Goal: Task Accomplishment & Management: Use online tool/utility

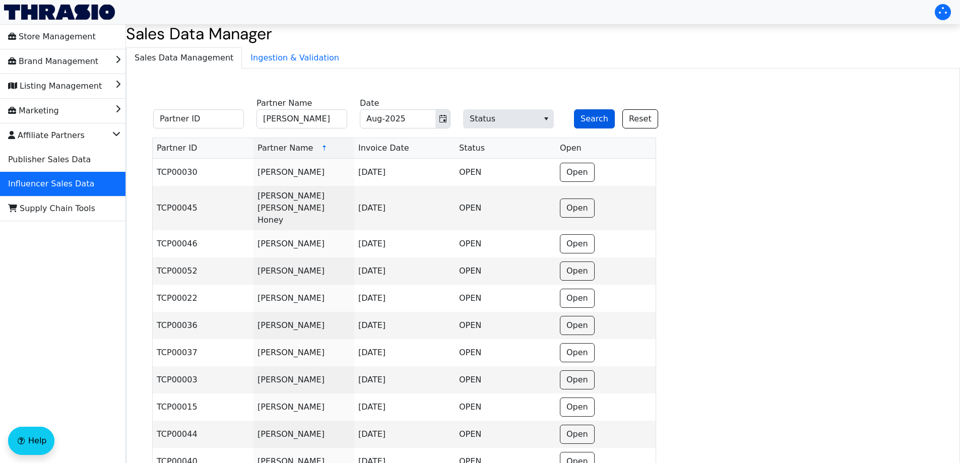
type input "[PERSON_NAME]"
click at [591, 117] on button "Search" at bounding box center [594, 118] width 41 height 19
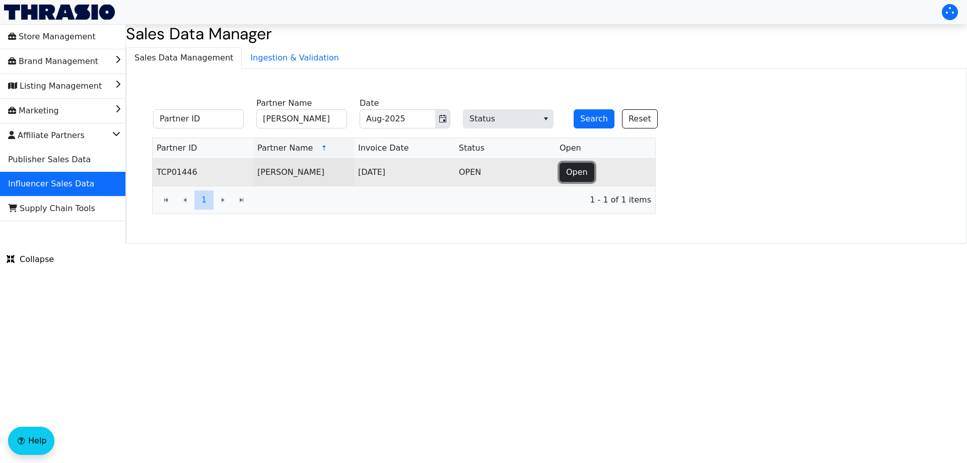
click at [578, 168] on span "Open" at bounding box center [577, 172] width 22 height 12
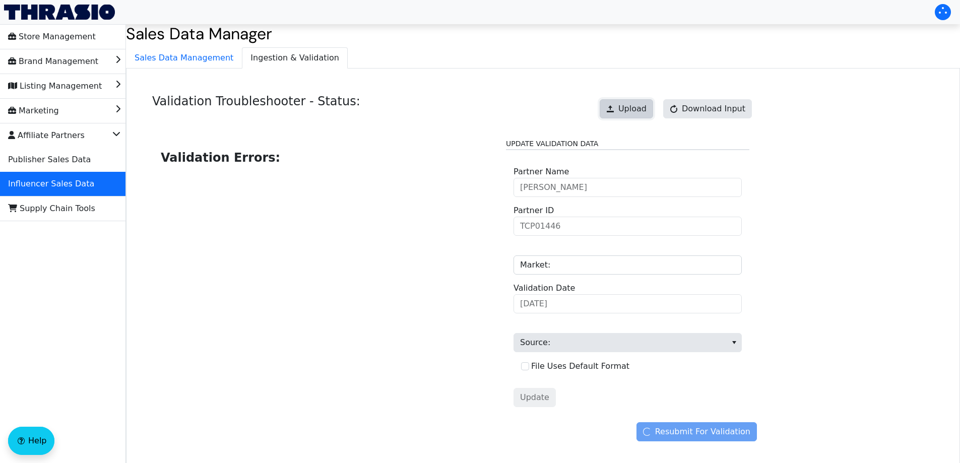
click at [631, 112] on span "Upload" at bounding box center [632, 109] width 28 height 12
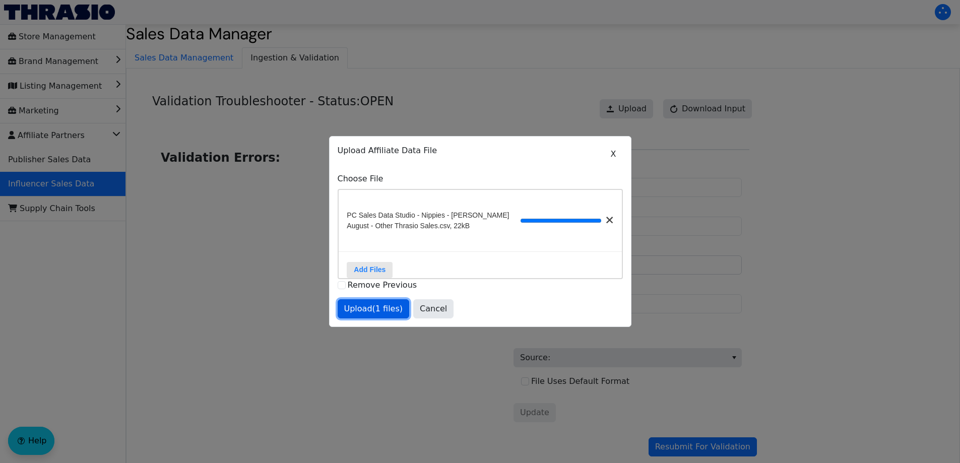
click at [380, 309] on span "Upload (1 files)" at bounding box center [373, 309] width 59 height 12
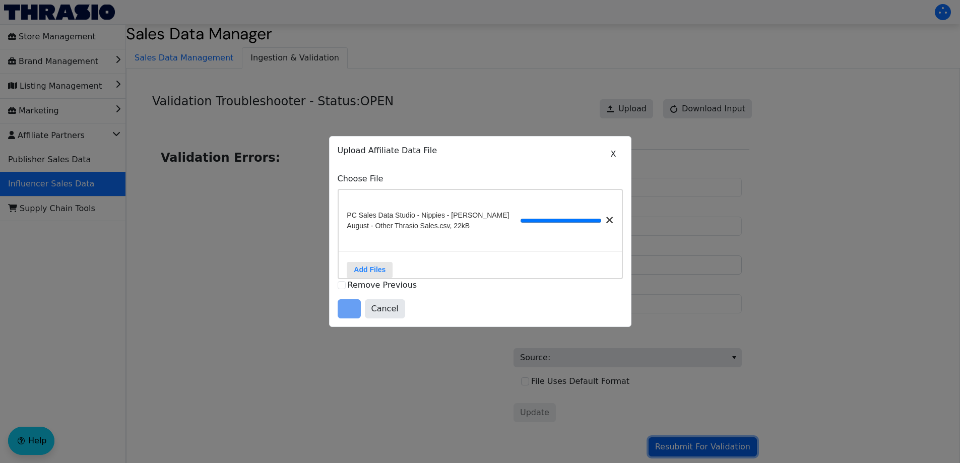
click at [692, 446] on span "Resubmit For Validation" at bounding box center [702, 447] width 95 height 12
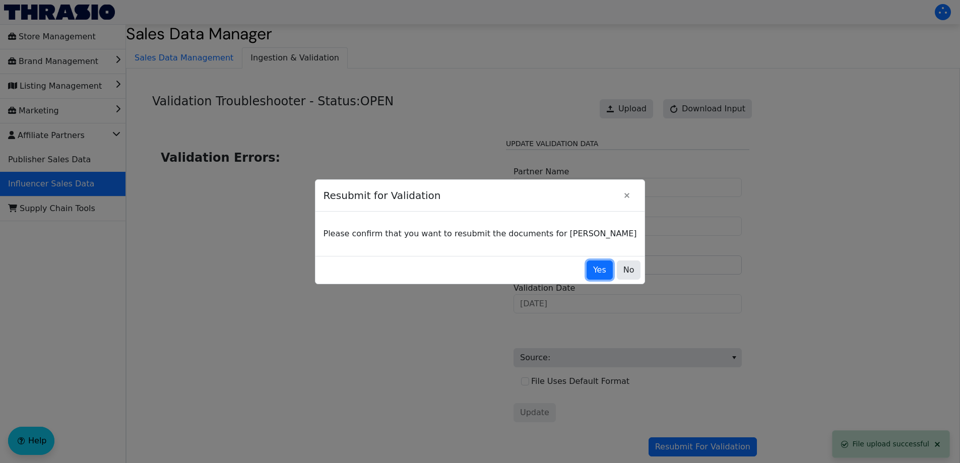
click at [593, 275] on span "Yes" at bounding box center [599, 270] width 13 height 12
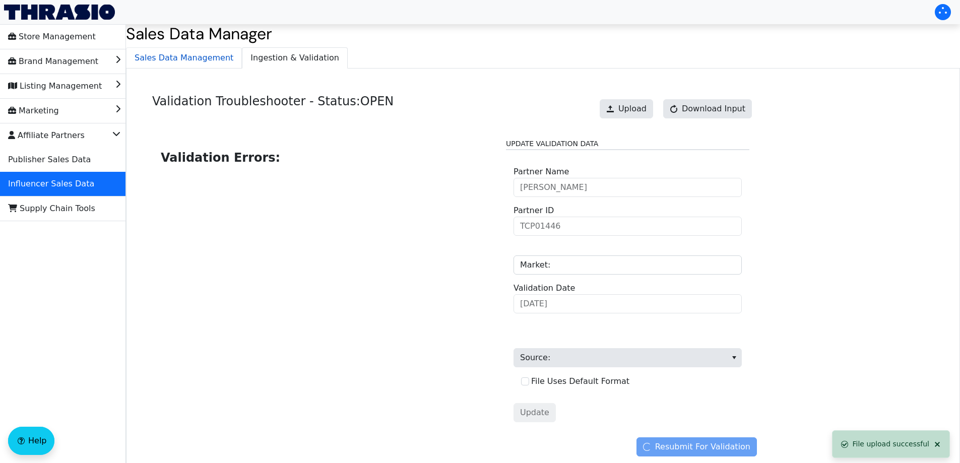
click at [164, 52] on span "Sales Data Management" at bounding box center [183, 58] width 115 height 20
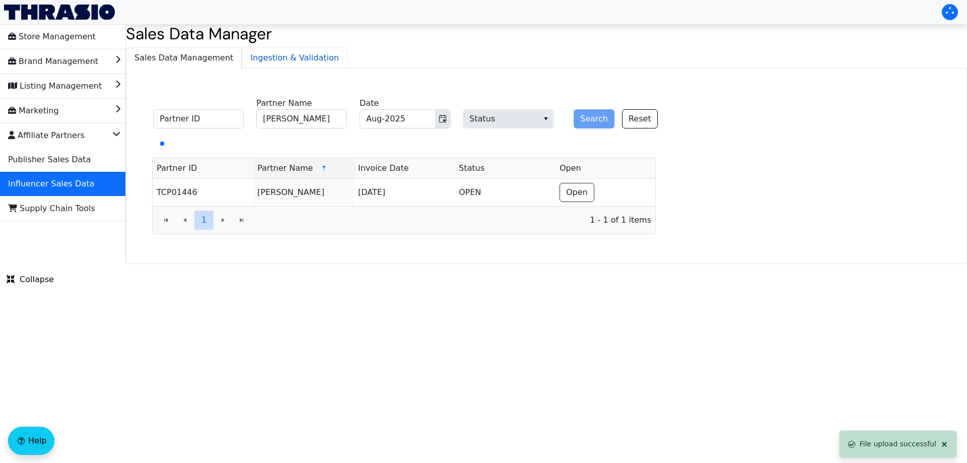
click at [267, 57] on span "Ingestion & Validation" at bounding box center [294, 58] width 105 height 20
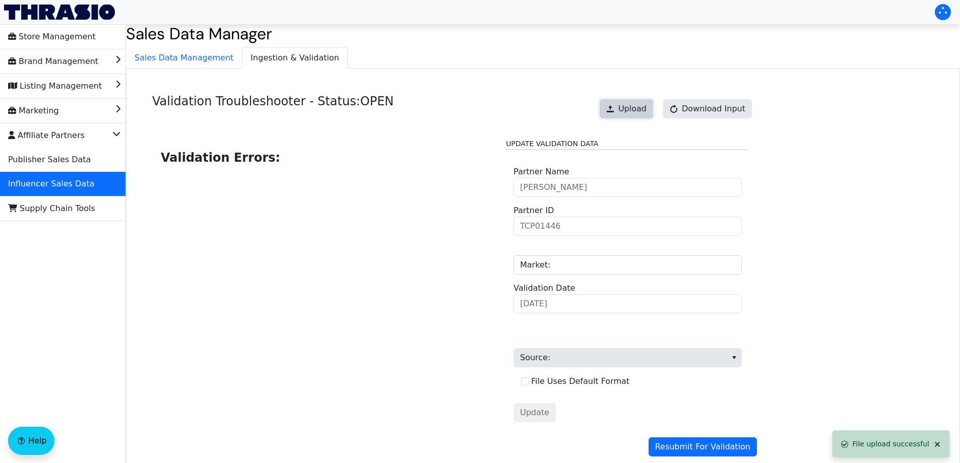
click at [635, 109] on span "Upload" at bounding box center [632, 109] width 28 height 12
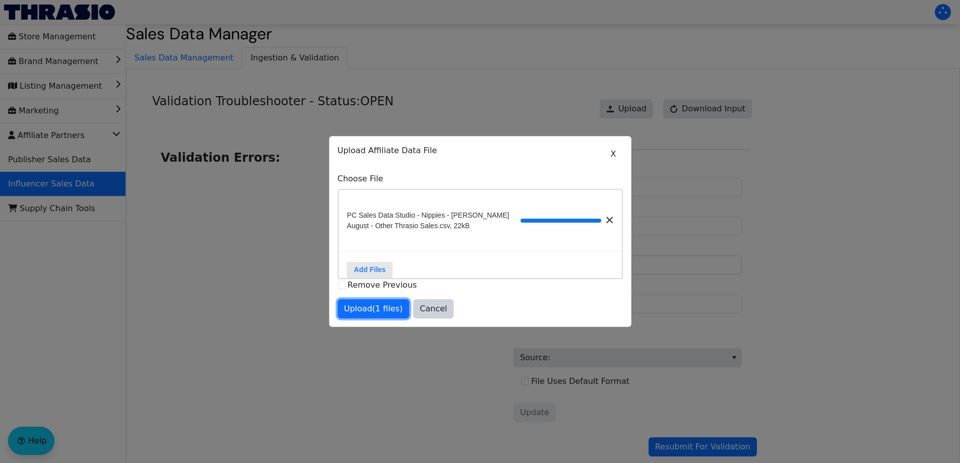
drag, startPoint x: 368, startPoint y: 314, endPoint x: 374, endPoint y: 314, distance: 6.6
click at [368, 314] on span "Upload (1 files)" at bounding box center [373, 309] width 59 height 12
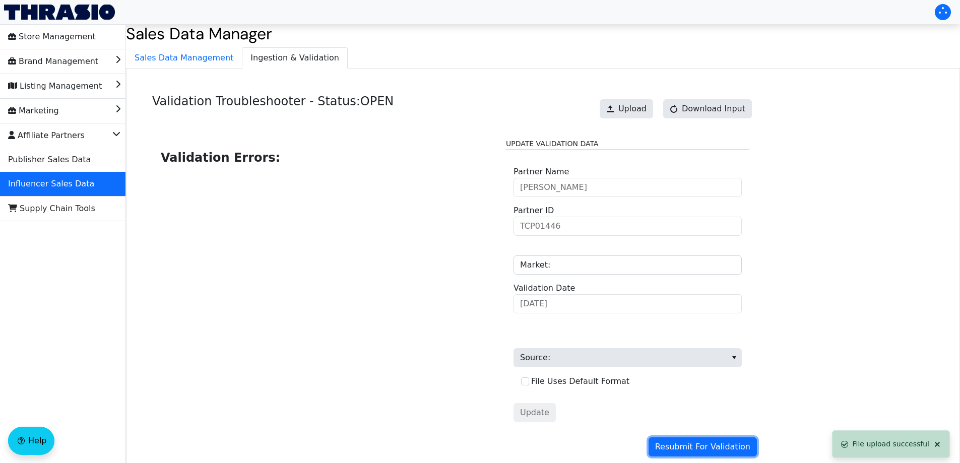
click at [709, 445] on span "Resubmit For Validation" at bounding box center [702, 447] width 95 height 12
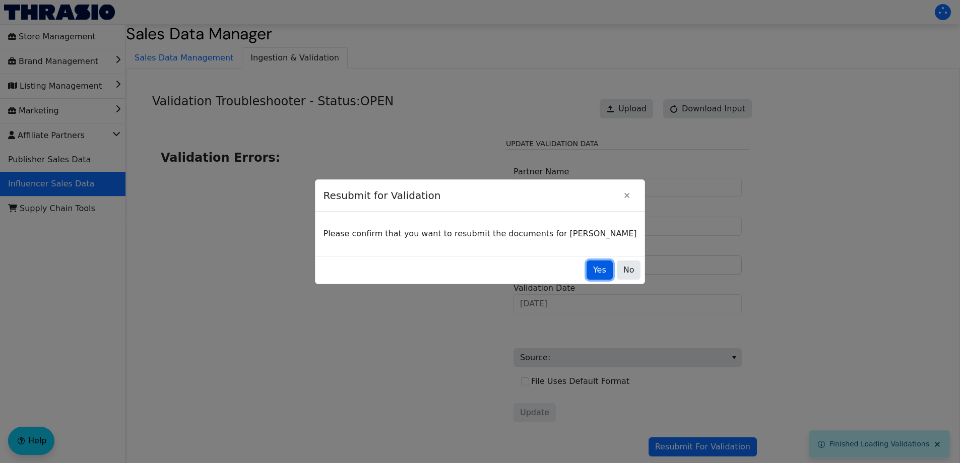
click at [593, 264] on span "Yes" at bounding box center [599, 270] width 13 height 12
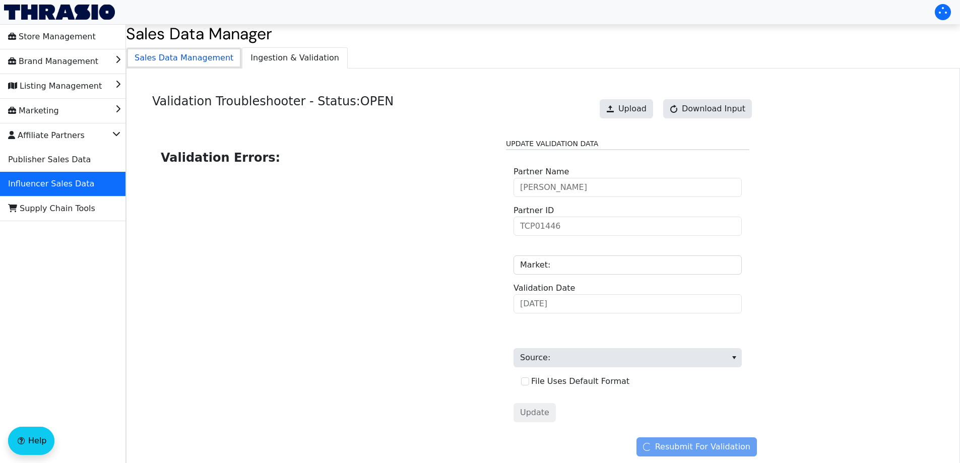
click at [209, 55] on span "Sales Data Management" at bounding box center [183, 58] width 115 height 20
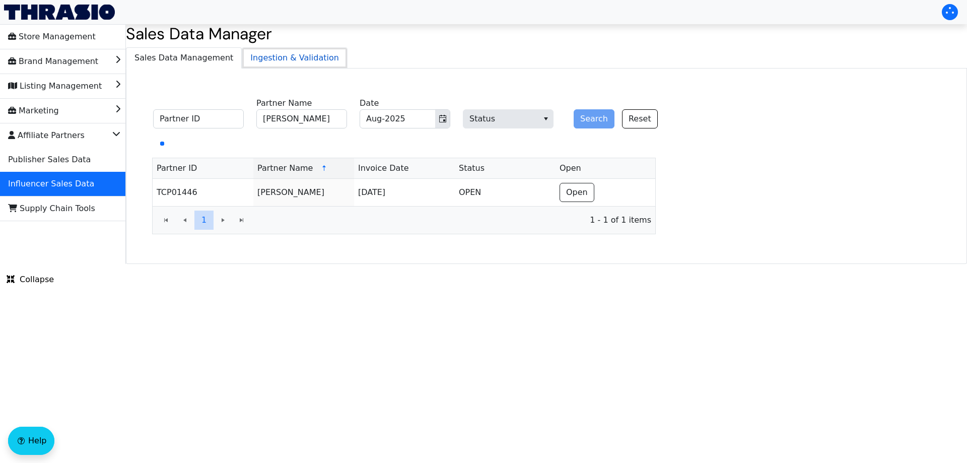
click at [282, 55] on span "Ingestion & Validation" at bounding box center [294, 58] width 105 height 20
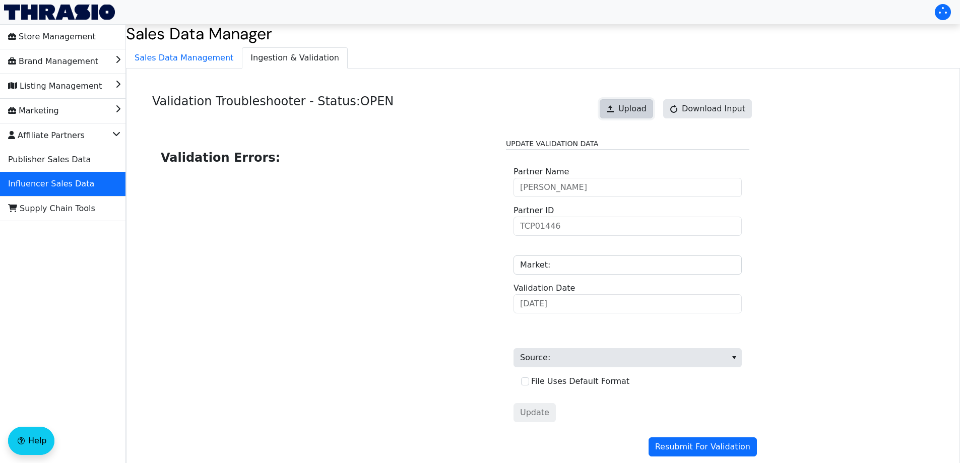
click at [611, 106] on button "Upload" at bounding box center [625, 108] width 53 height 19
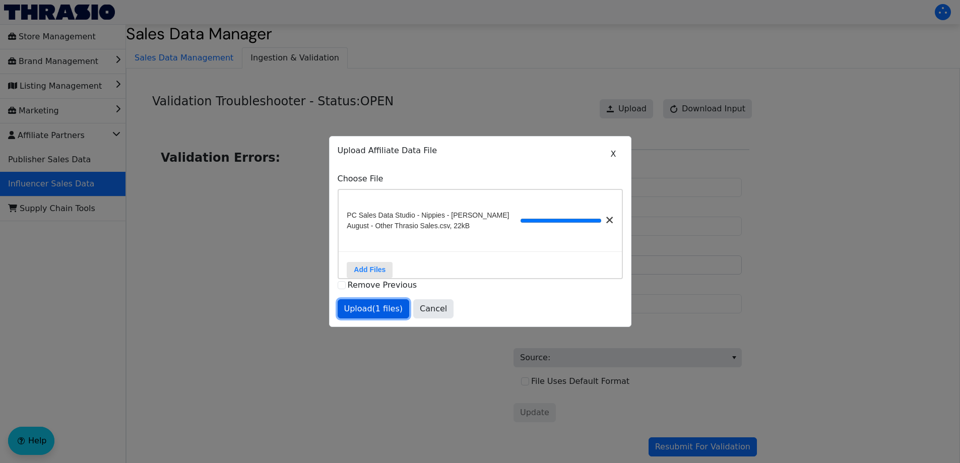
click at [369, 315] on span "Upload (1 files)" at bounding box center [373, 309] width 59 height 12
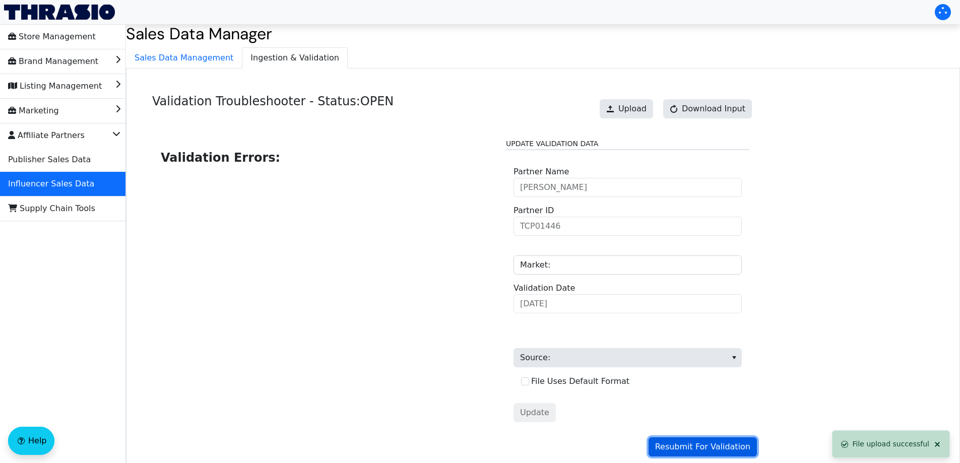
click at [696, 443] on span "Resubmit For Validation" at bounding box center [702, 447] width 95 height 12
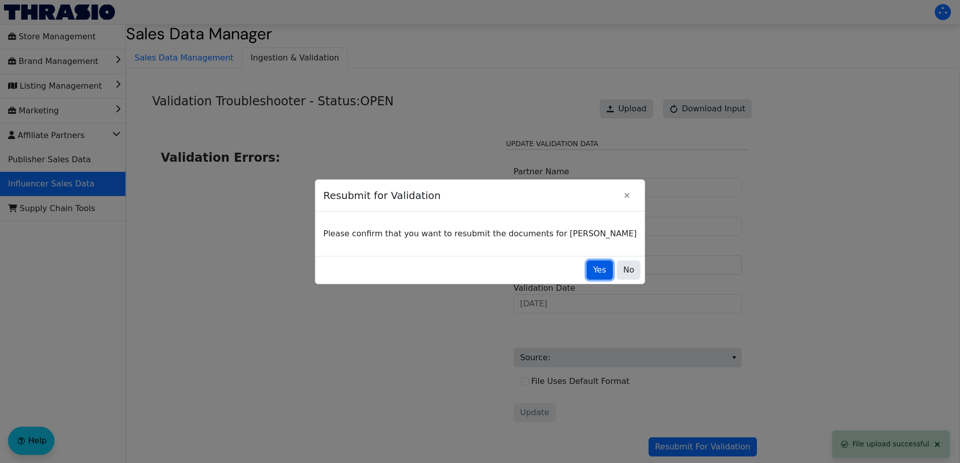
click at [586, 273] on button "Yes" at bounding box center [599, 269] width 26 height 19
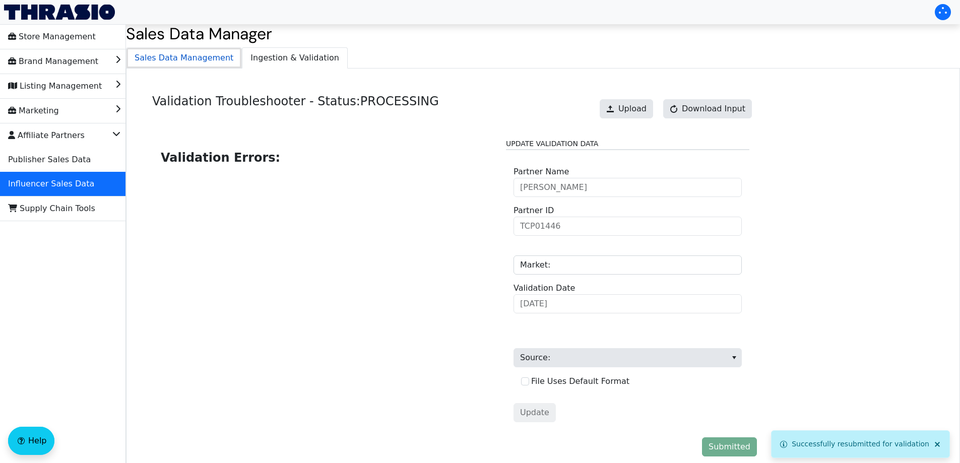
click at [184, 60] on span "Sales Data Management" at bounding box center [183, 58] width 115 height 20
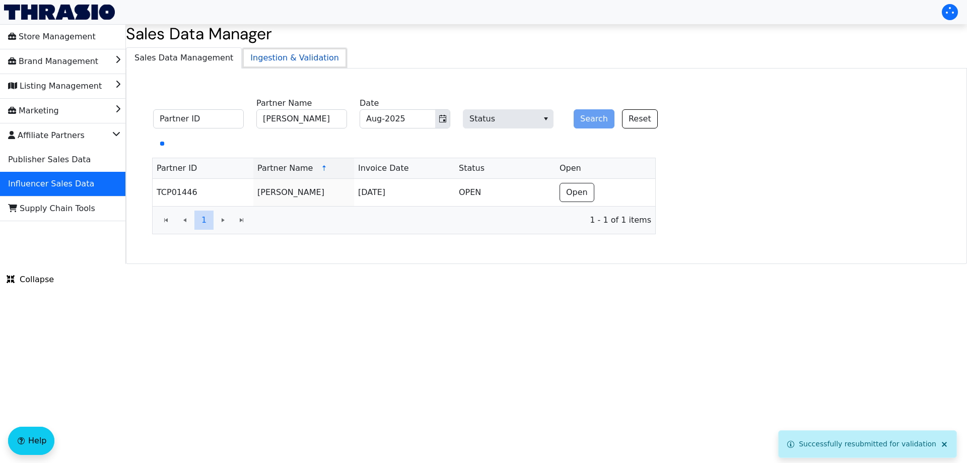
click at [258, 54] on span "Ingestion & Validation" at bounding box center [294, 58] width 105 height 20
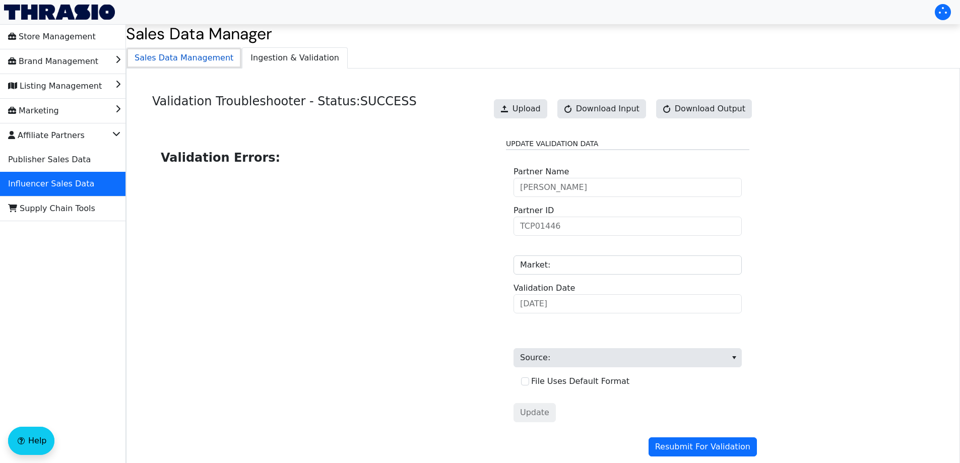
click at [189, 61] on span "Sales Data Management" at bounding box center [183, 58] width 115 height 20
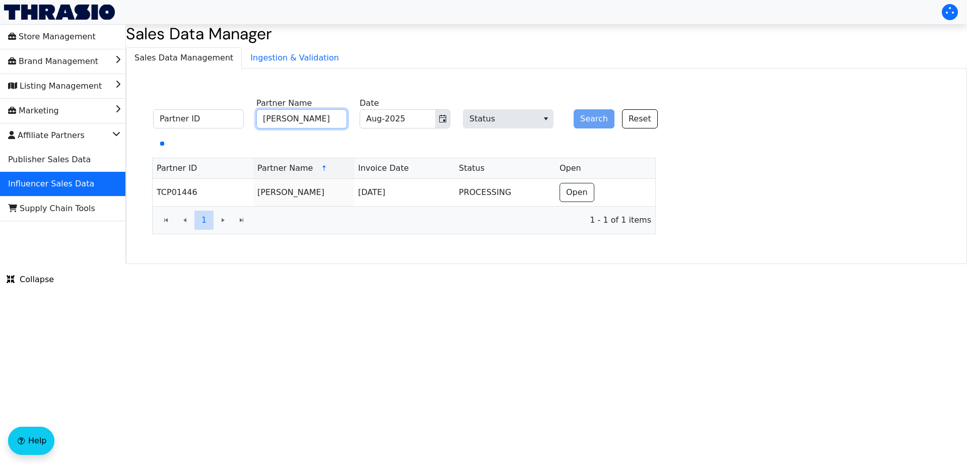
click at [303, 121] on input "[PERSON_NAME]" at bounding box center [301, 118] width 91 height 19
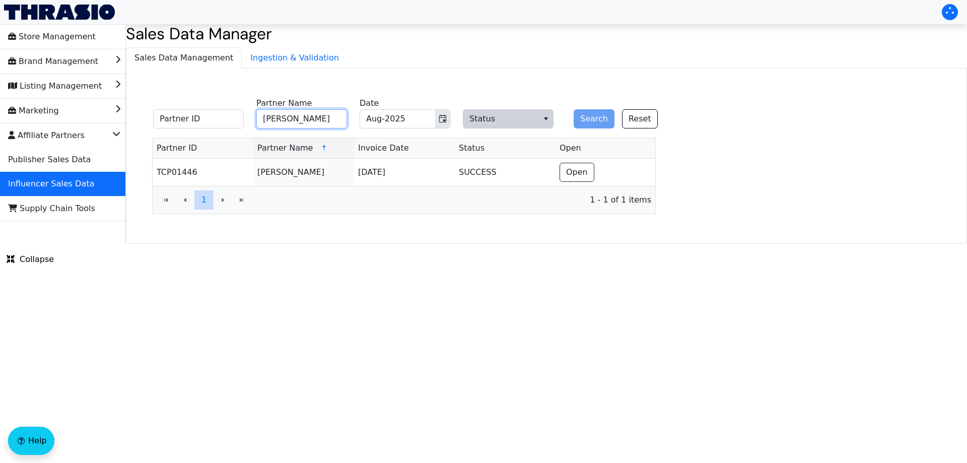
paste input "[PERSON_NAME]"
type input "[PERSON_NAME]"
click at [593, 116] on button "Search" at bounding box center [594, 118] width 41 height 19
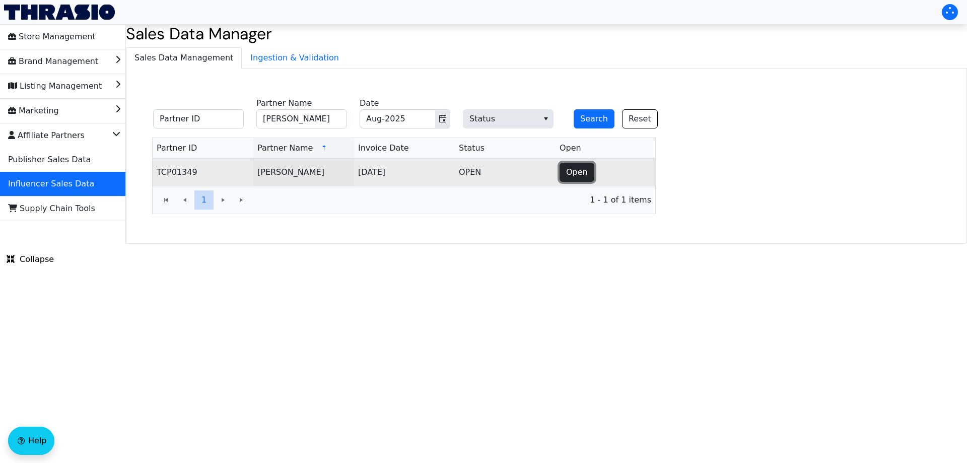
click at [571, 167] on span "Open" at bounding box center [577, 172] width 22 height 12
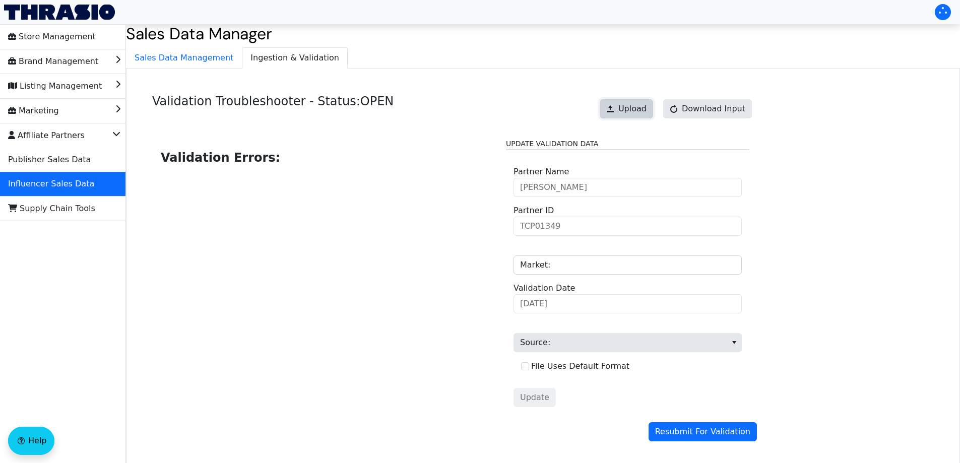
click at [653, 110] on button "Upload" at bounding box center [625, 108] width 53 height 19
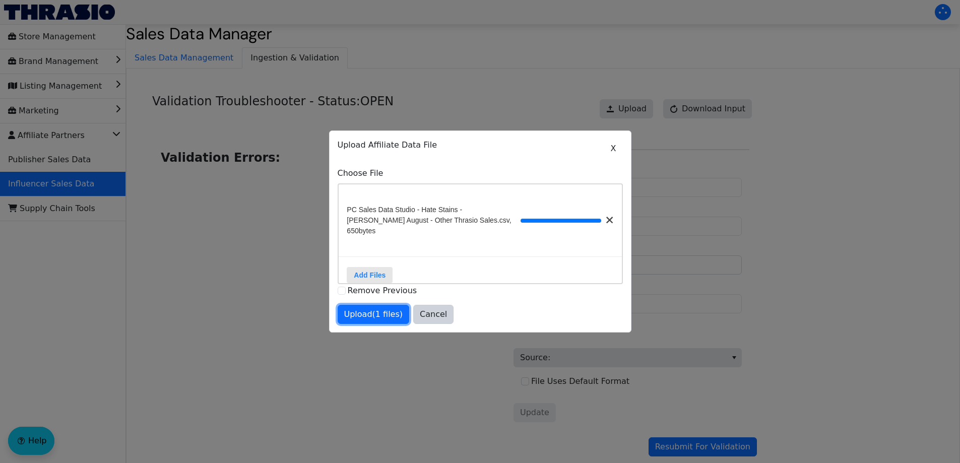
drag, startPoint x: 378, startPoint y: 319, endPoint x: 385, endPoint y: 320, distance: 7.2
click at [379, 319] on span "Upload (1 files)" at bounding box center [373, 314] width 59 height 12
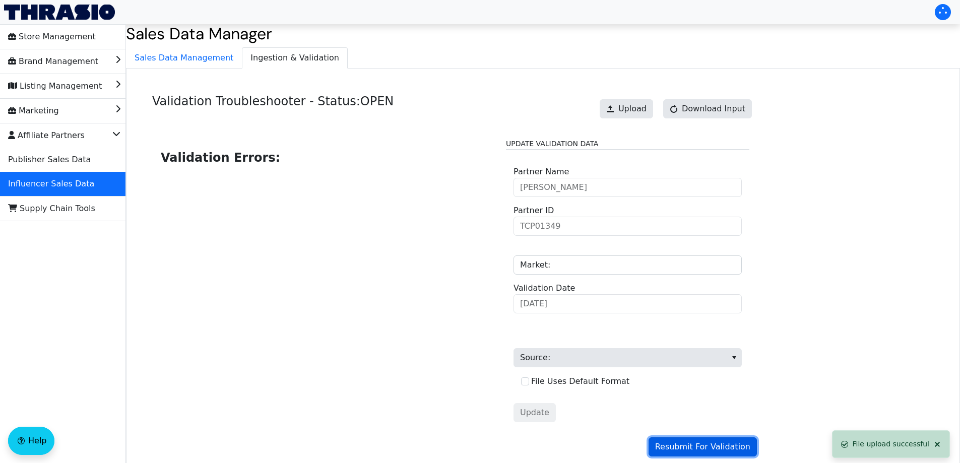
click at [676, 446] on span "Resubmit For Validation" at bounding box center [702, 447] width 95 height 12
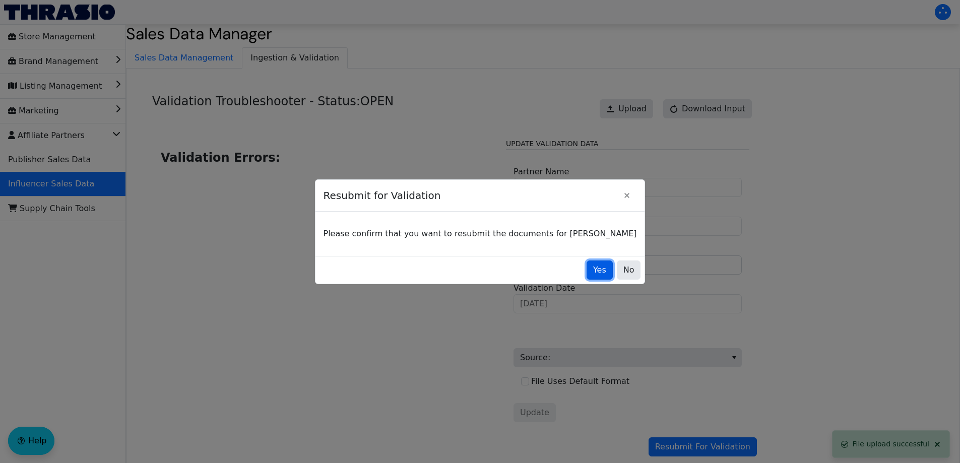
click at [586, 274] on button "Yes" at bounding box center [599, 269] width 26 height 19
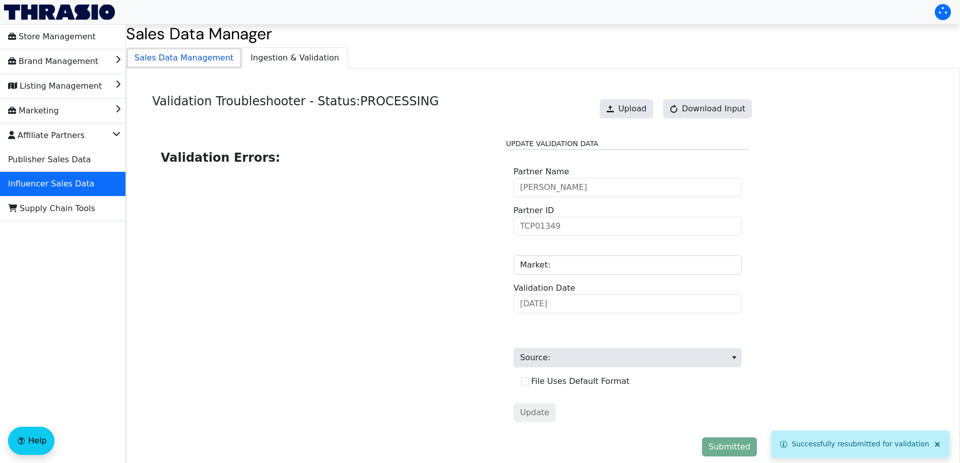
click at [178, 57] on span "Sales Data Management" at bounding box center [183, 58] width 115 height 20
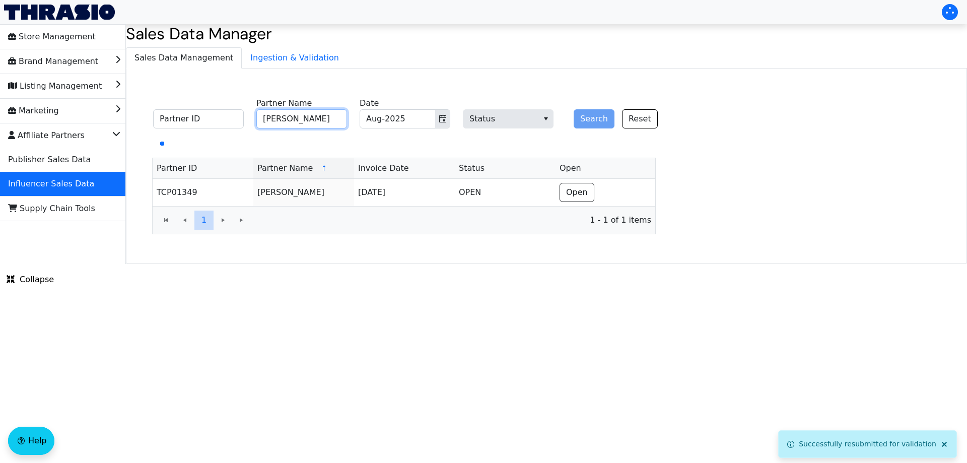
click at [319, 116] on input "[PERSON_NAME]" at bounding box center [301, 118] width 91 height 19
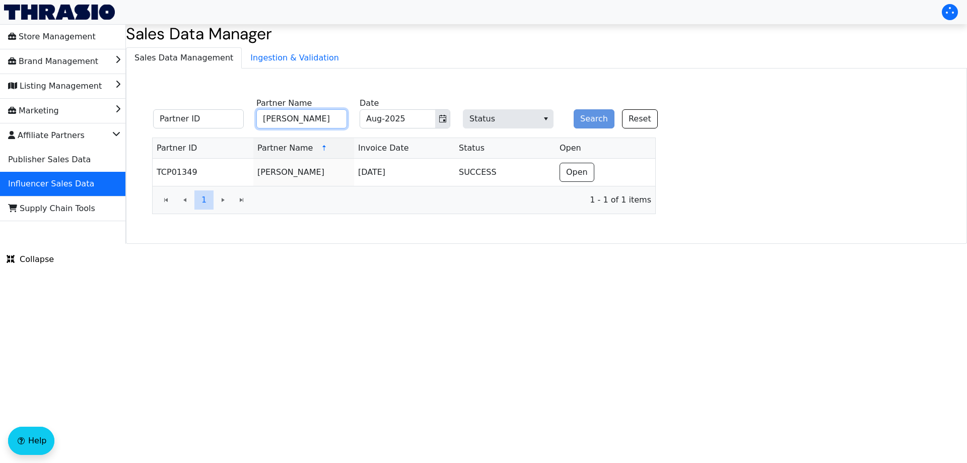
paste input "[PERSON_NAME]"
type input "[PERSON_NAME]"
click at [587, 123] on button "Search" at bounding box center [594, 118] width 41 height 19
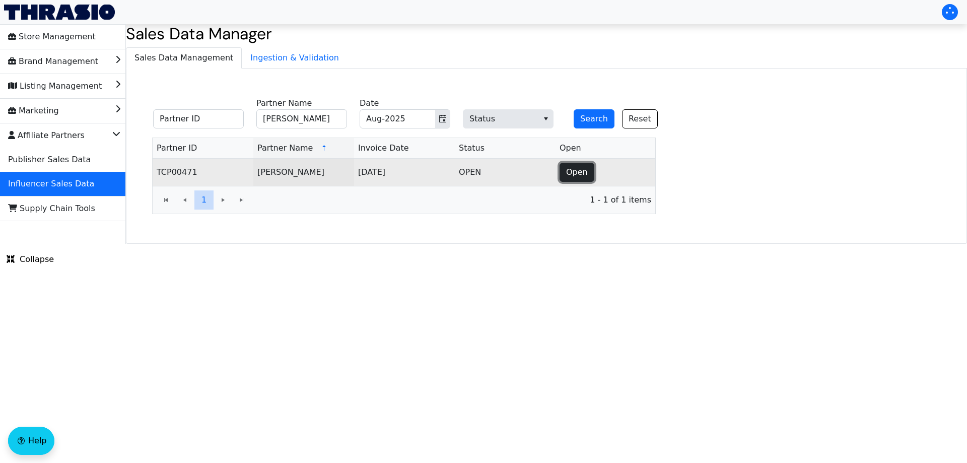
click at [574, 168] on span "Open" at bounding box center [577, 172] width 22 height 12
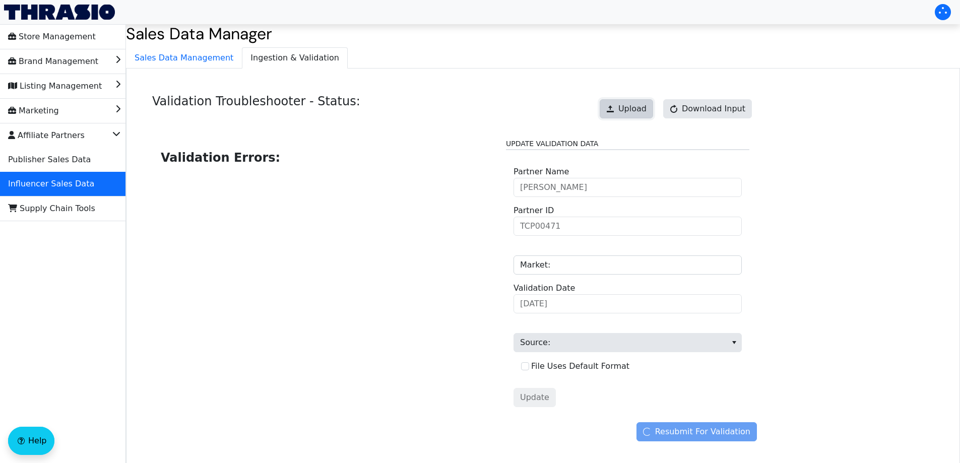
click at [627, 114] on span "Upload" at bounding box center [632, 109] width 28 height 12
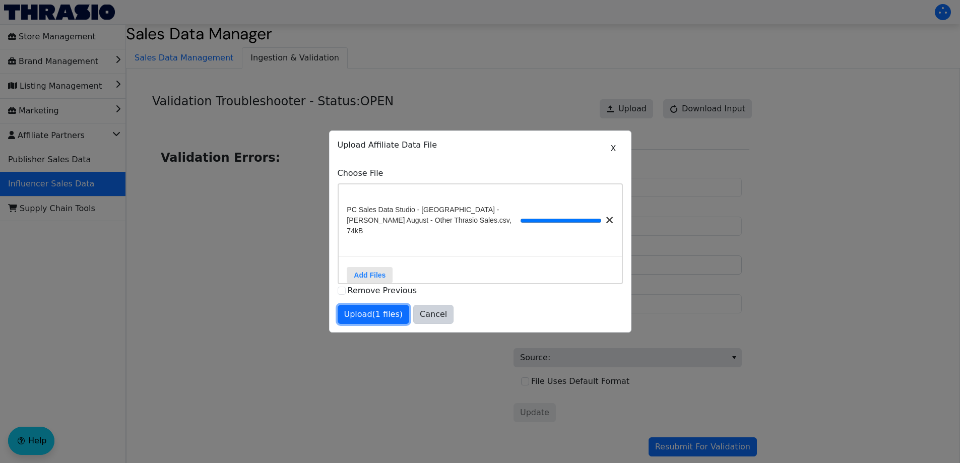
click at [375, 313] on span "Upload (1 files)" at bounding box center [373, 314] width 59 height 12
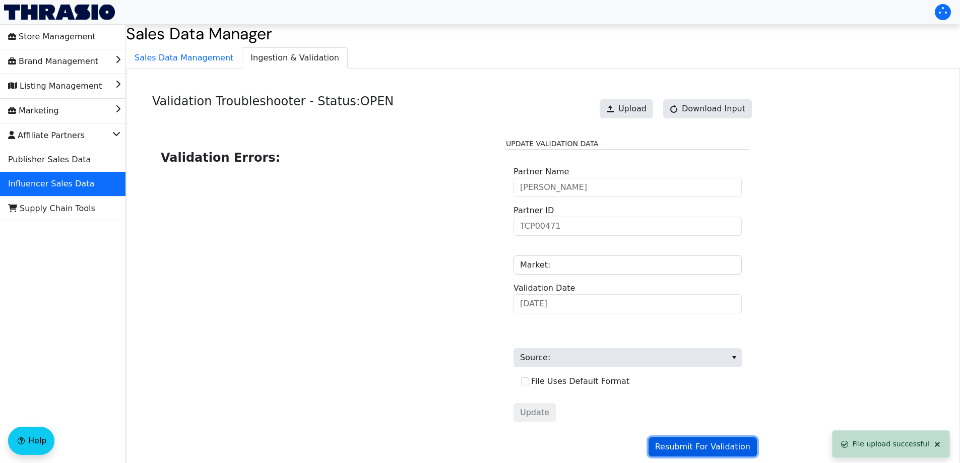
click at [720, 446] on span "Resubmit For Validation" at bounding box center [702, 447] width 95 height 12
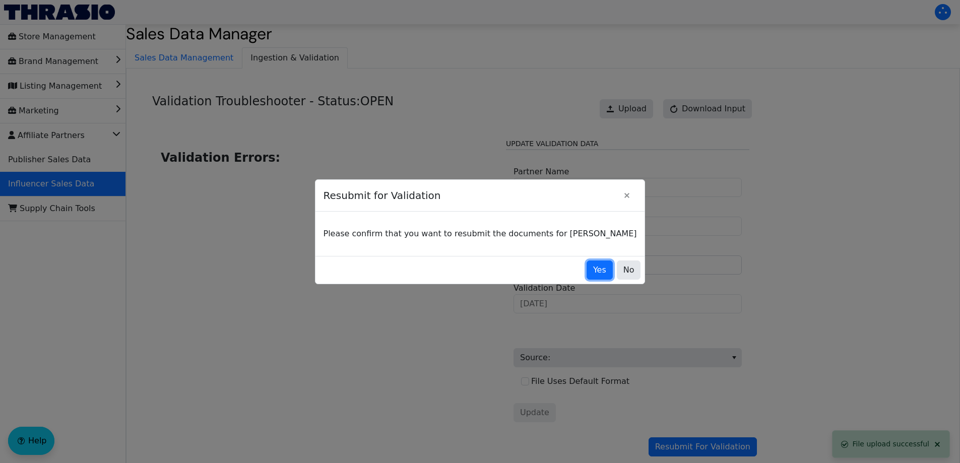
drag, startPoint x: 580, startPoint y: 276, endPoint x: 401, endPoint y: 120, distance: 236.7
click at [593, 275] on span "Yes" at bounding box center [599, 270] width 13 height 12
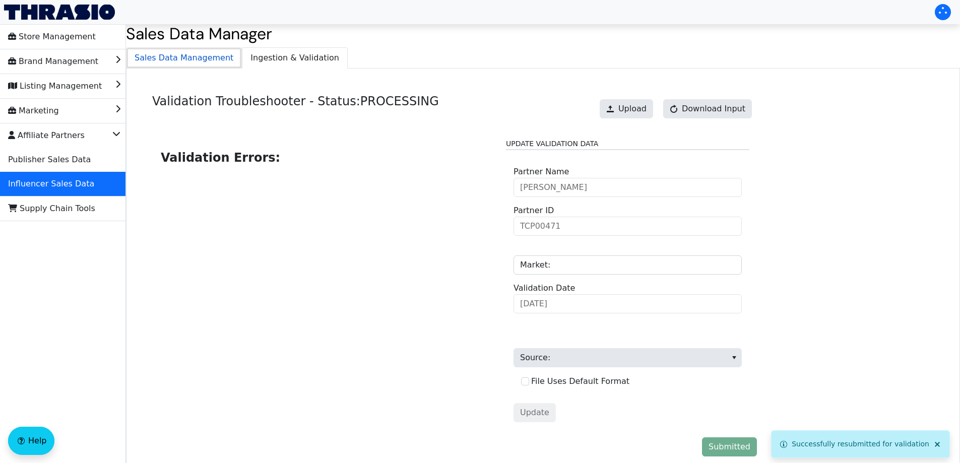
click at [172, 57] on span "Sales Data Management" at bounding box center [183, 58] width 115 height 20
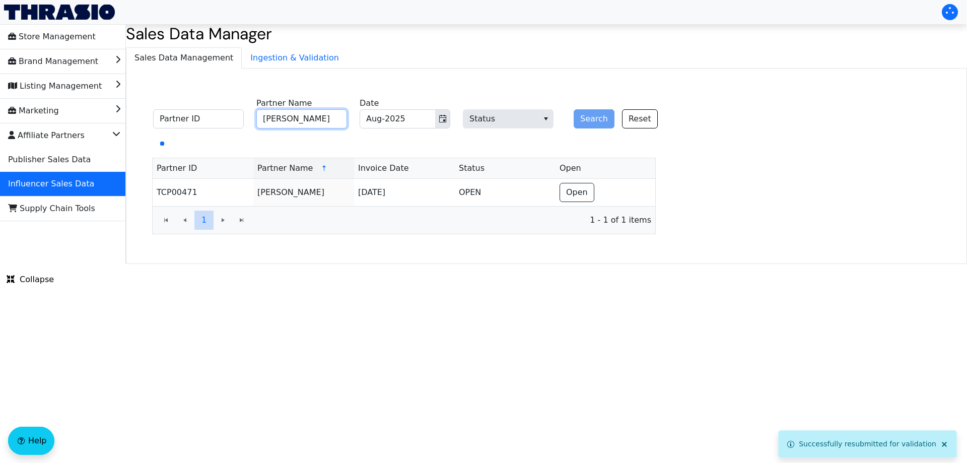
click at [327, 123] on input "[PERSON_NAME]" at bounding box center [301, 118] width 91 height 19
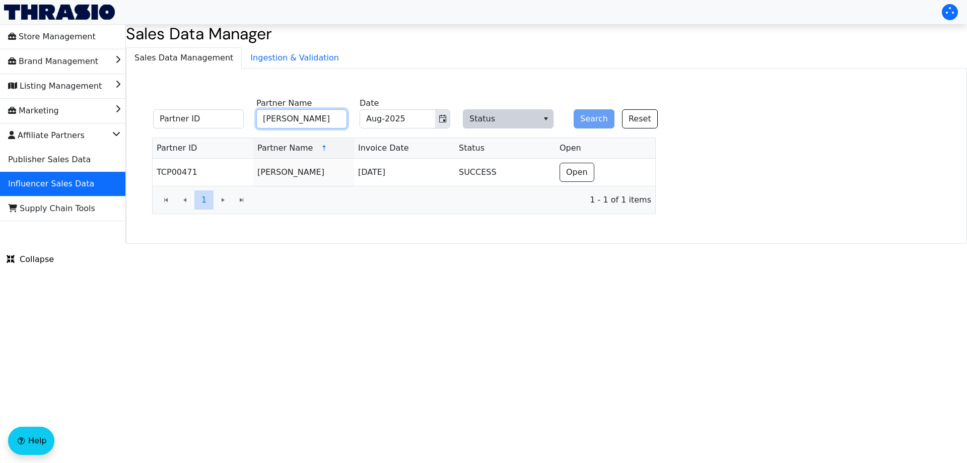
paste input "[PERSON_NAME]"
type input "[PERSON_NAME]"
click at [579, 125] on button "Search" at bounding box center [594, 118] width 41 height 19
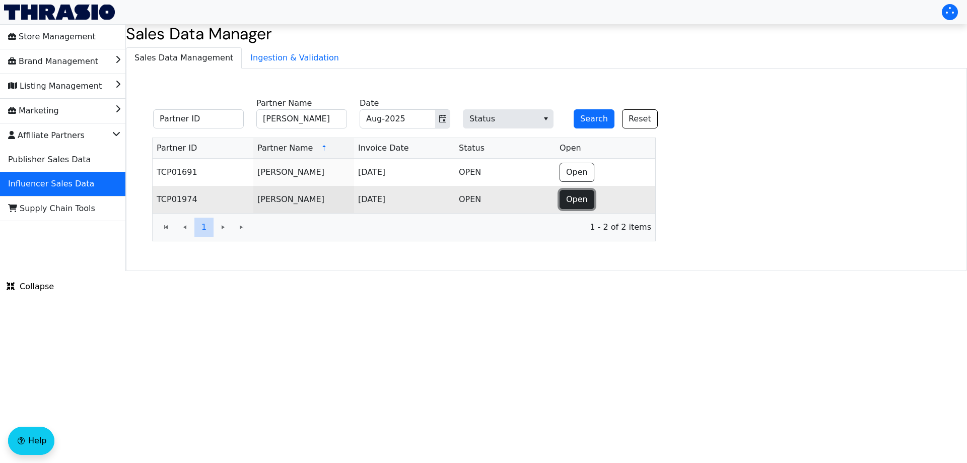
click at [584, 201] on span "Open" at bounding box center [577, 199] width 22 height 12
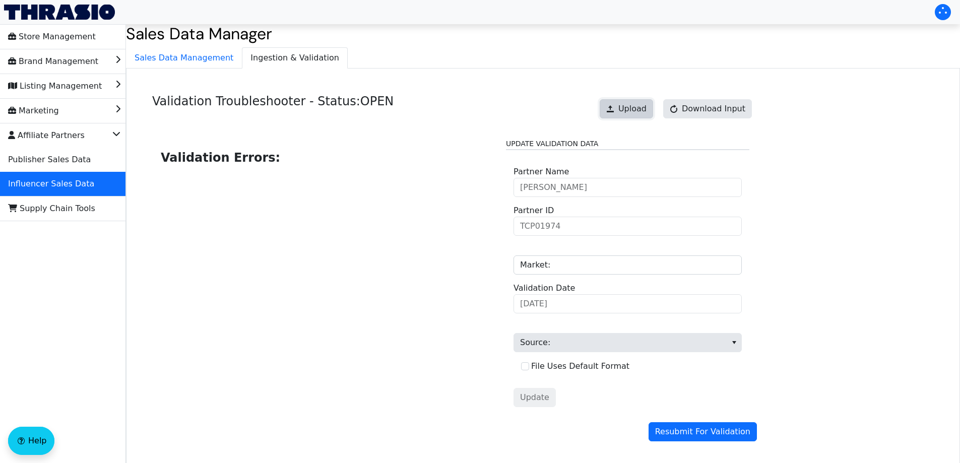
click at [632, 107] on span "Upload" at bounding box center [632, 109] width 28 height 12
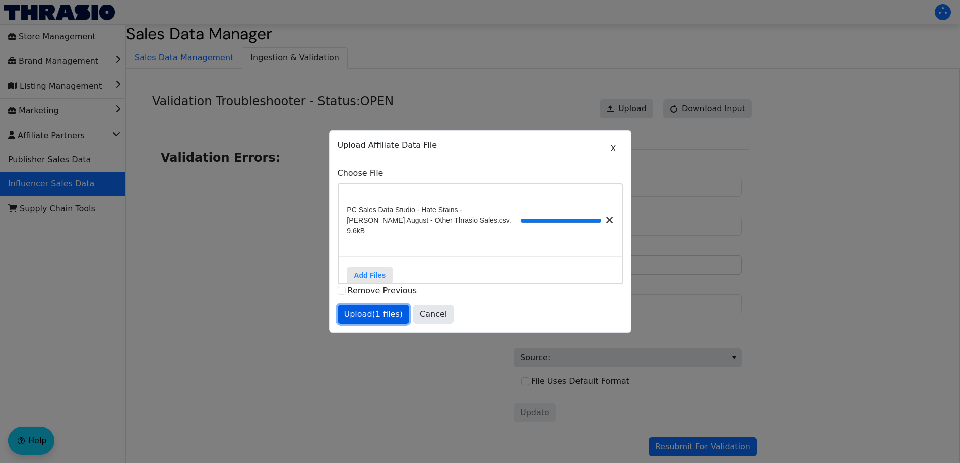
click at [373, 310] on span "Upload (1 files)" at bounding box center [373, 314] width 59 height 12
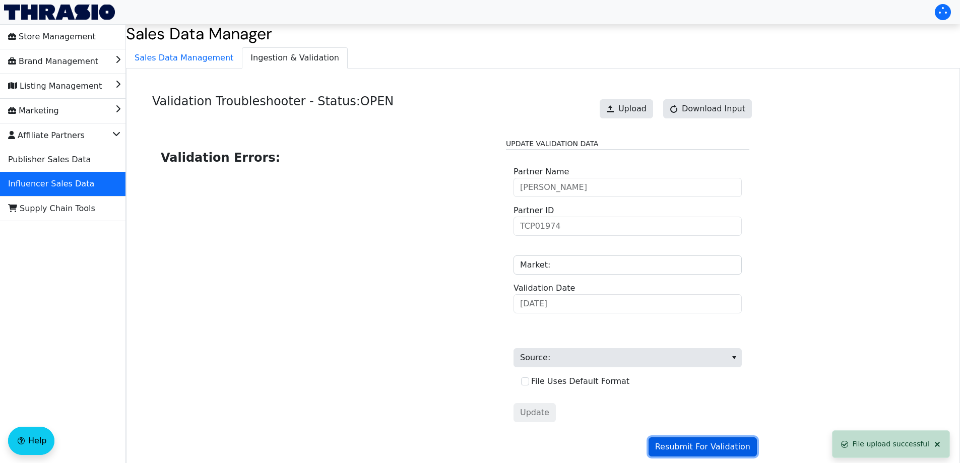
click at [708, 447] on span "Resubmit For Validation" at bounding box center [702, 447] width 95 height 12
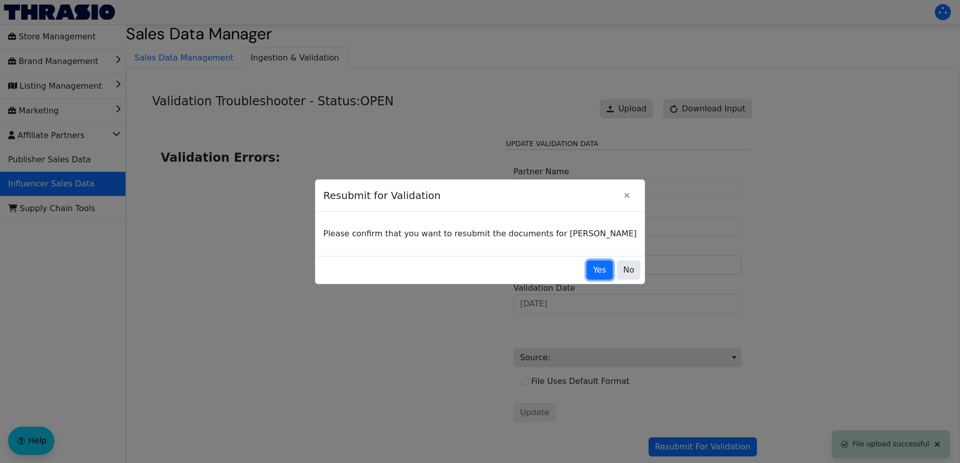
click at [593, 273] on span "Yes" at bounding box center [599, 270] width 13 height 12
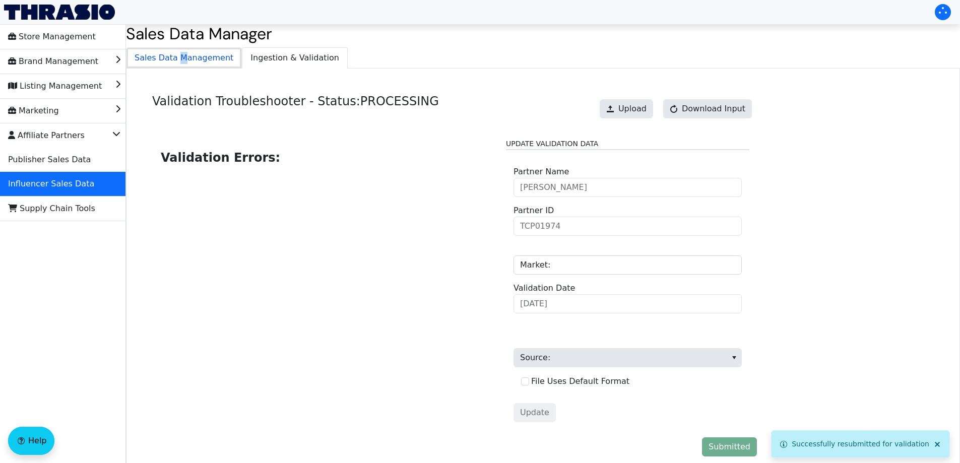
click at [176, 60] on span "Sales Data Management" at bounding box center [183, 58] width 115 height 20
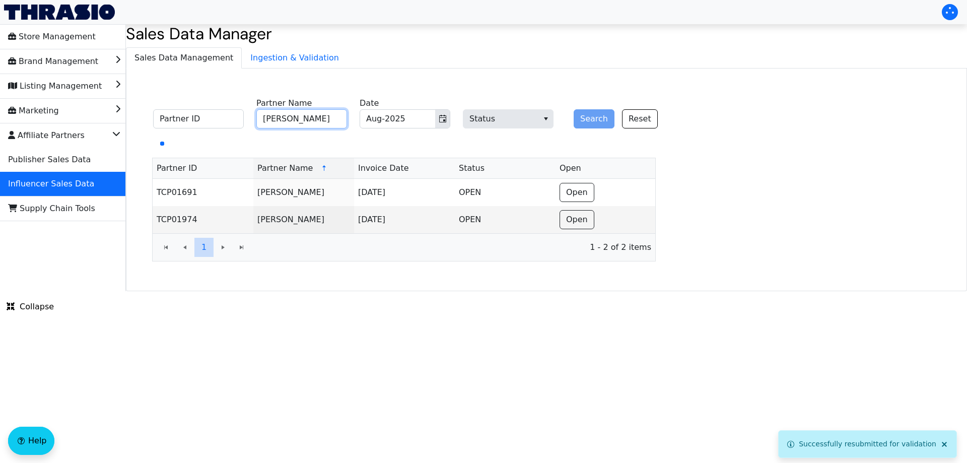
click at [318, 118] on input "[PERSON_NAME]" at bounding box center [301, 118] width 91 height 19
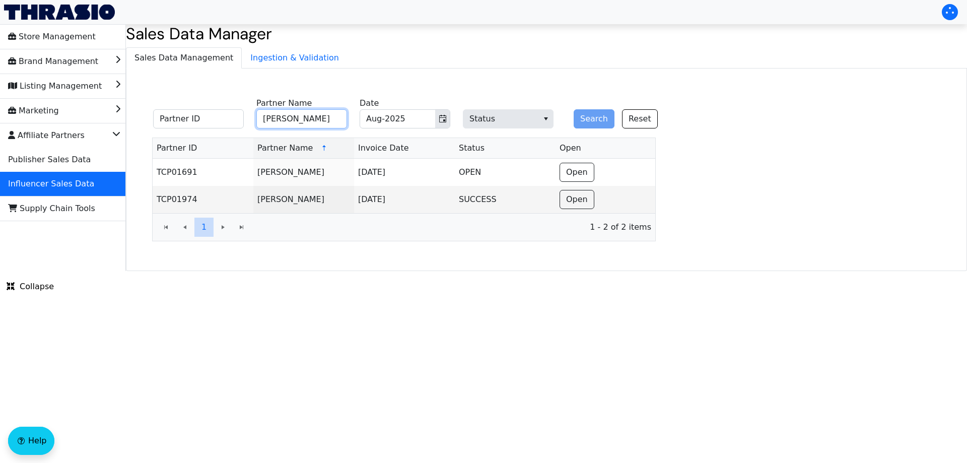
paste input "[PERSON_NAME]"
type input "[PERSON_NAME]"
click at [588, 117] on button "Search" at bounding box center [594, 118] width 41 height 19
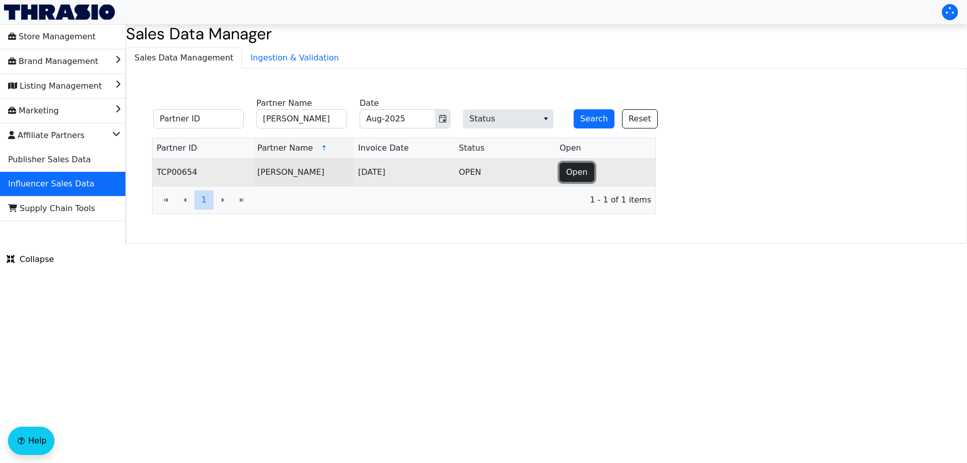
click at [586, 174] on button "Open" at bounding box center [577, 172] width 35 height 19
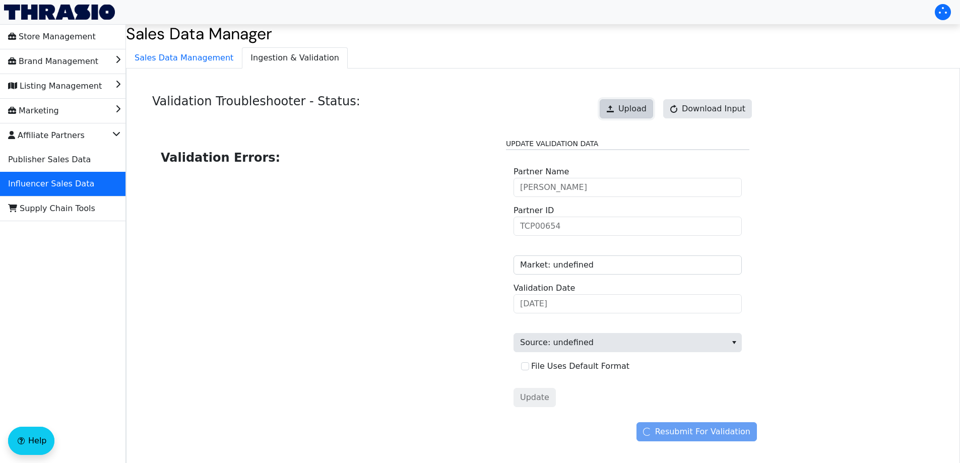
click at [629, 109] on span "Upload" at bounding box center [632, 109] width 28 height 12
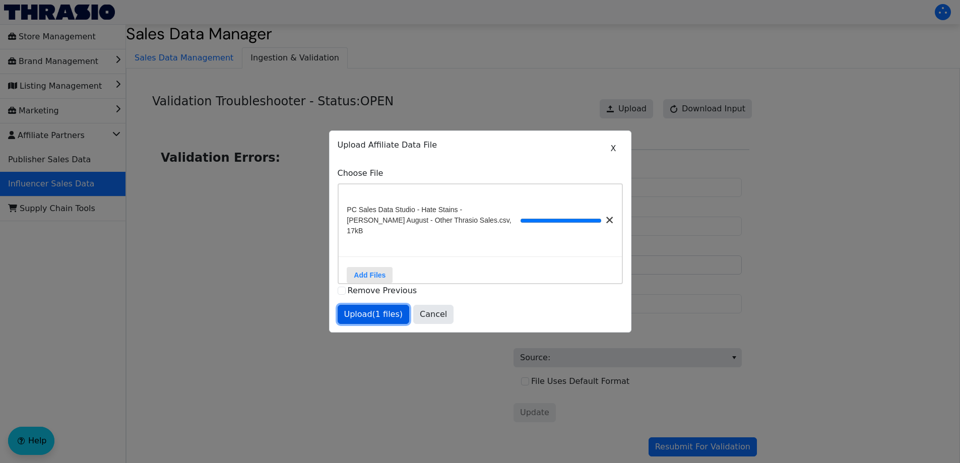
click at [383, 313] on span "Upload (1 files)" at bounding box center [373, 314] width 59 height 12
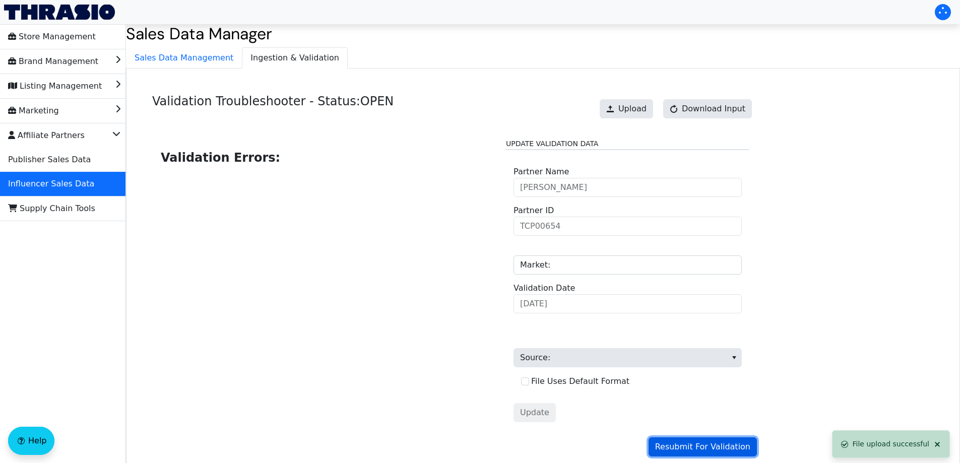
click at [710, 450] on span "Resubmit For Validation" at bounding box center [702, 447] width 95 height 12
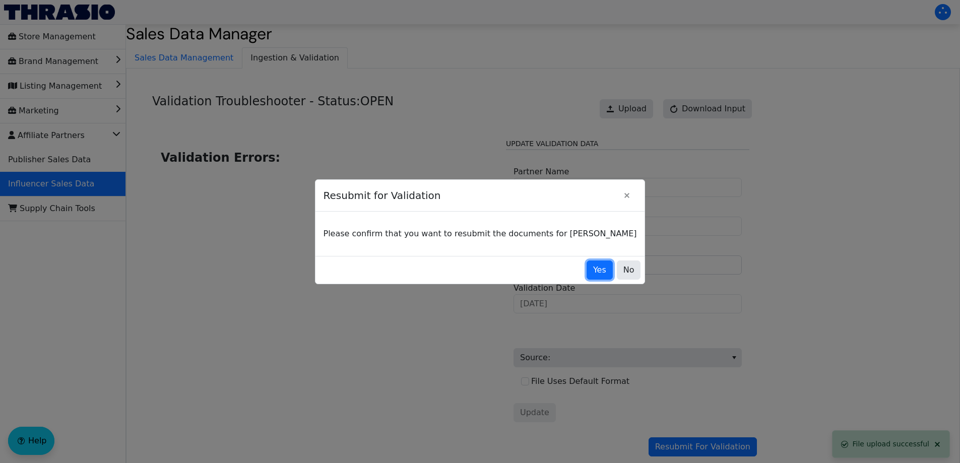
click at [586, 270] on button "Yes" at bounding box center [599, 269] width 26 height 19
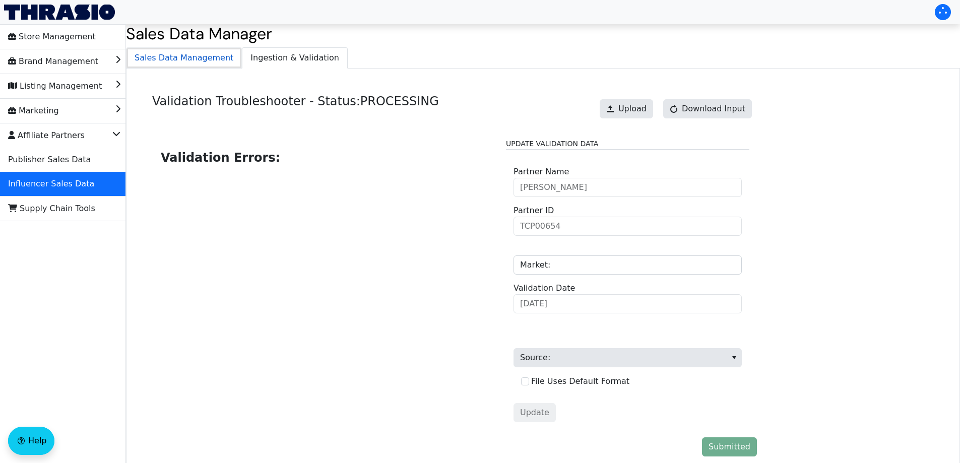
click at [205, 60] on span "Sales Data Management" at bounding box center [183, 58] width 115 height 20
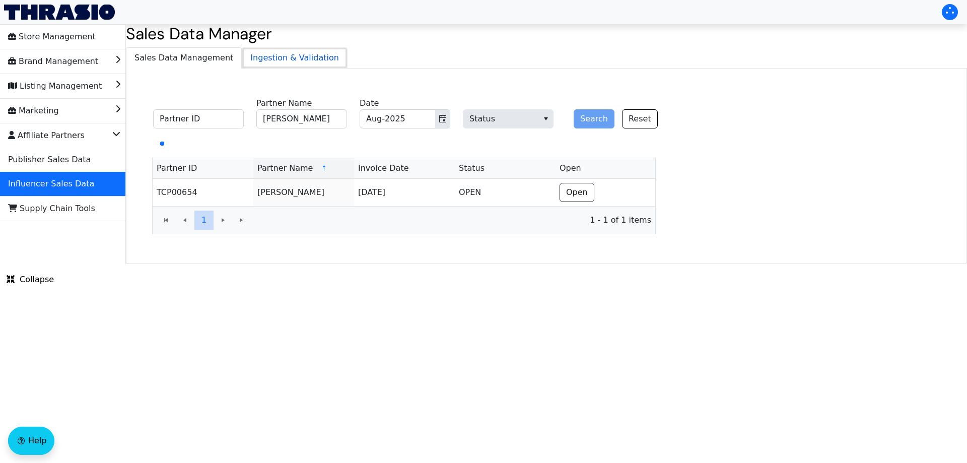
click at [283, 57] on span "Ingestion & Validation" at bounding box center [294, 58] width 105 height 20
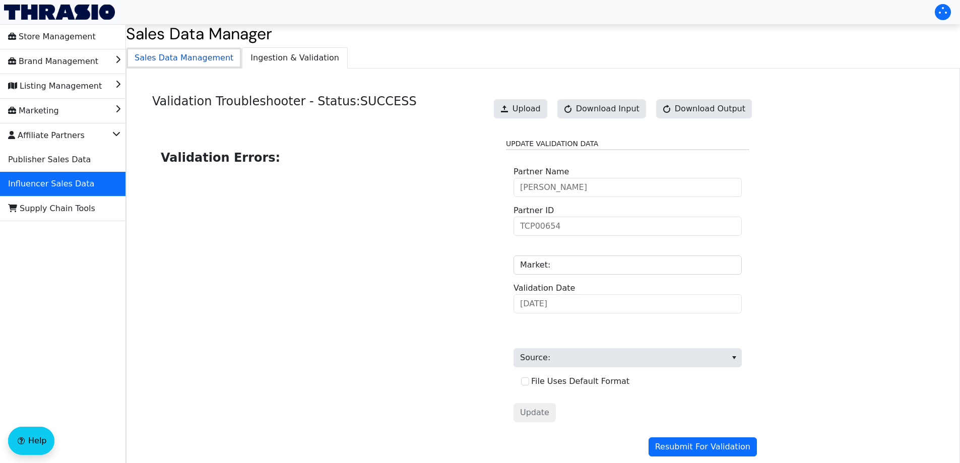
click at [201, 57] on span "Sales Data Management" at bounding box center [183, 58] width 115 height 20
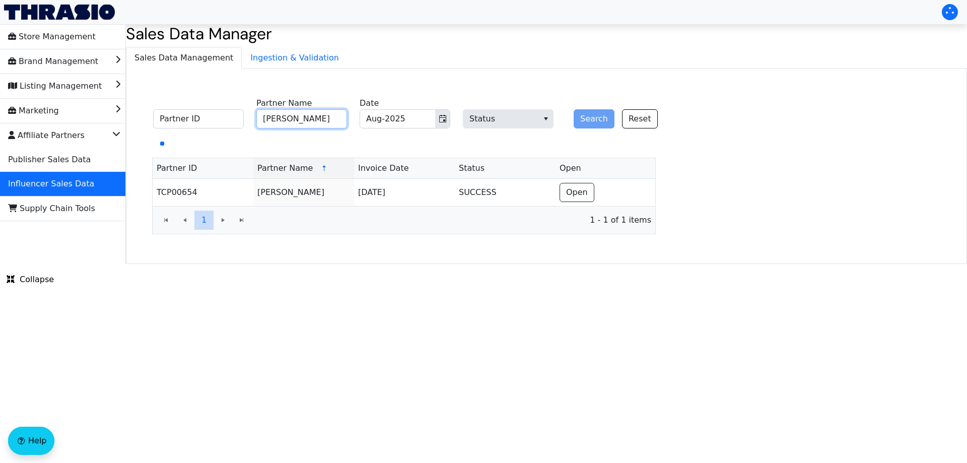
click at [297, 119] on input "[PERSON_NAME]" at bounding box center [301, 118] width 91 height 19
paste input "[PERSON_NAME]"
click at [442, 121] on icon "Toggle calendar" at bounding box center [443, 119] width 8 height 8
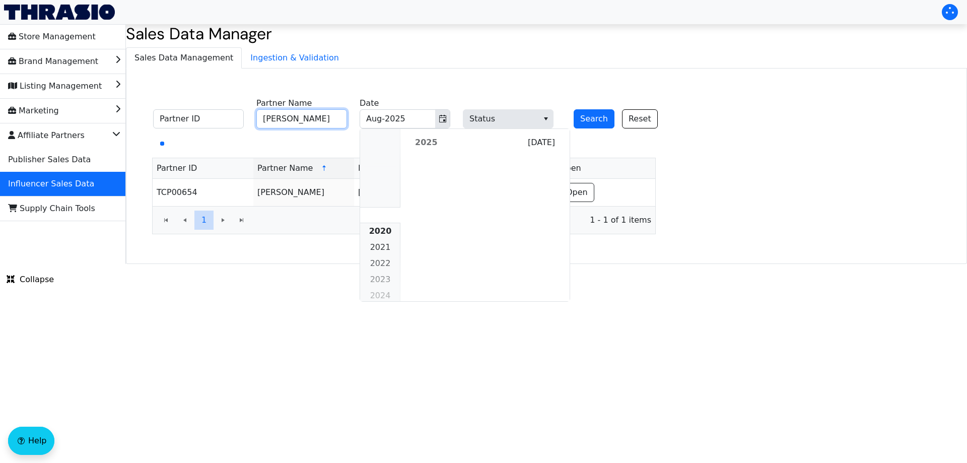
scroll to position [919, 0]
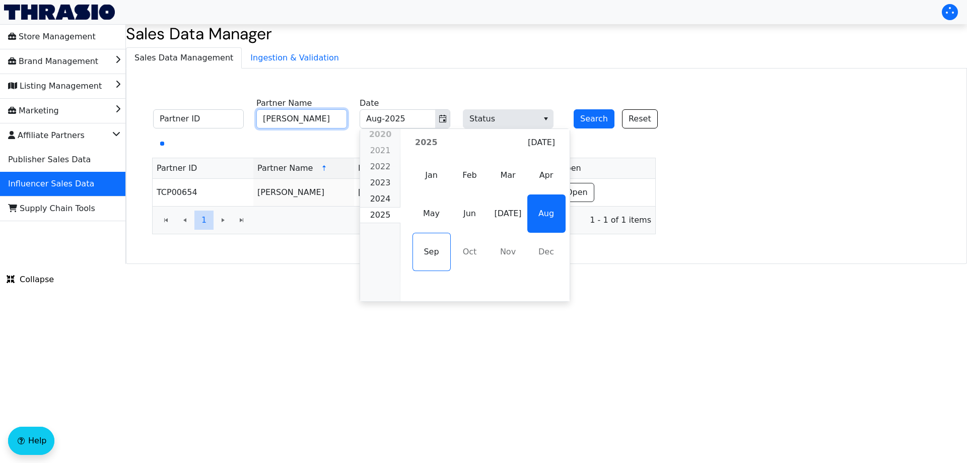
click at [433, 219] on span "May" at bounding box center [432, 213] width 38 height 38
type input "[PERSON_NAME]"
type input "May-2025"
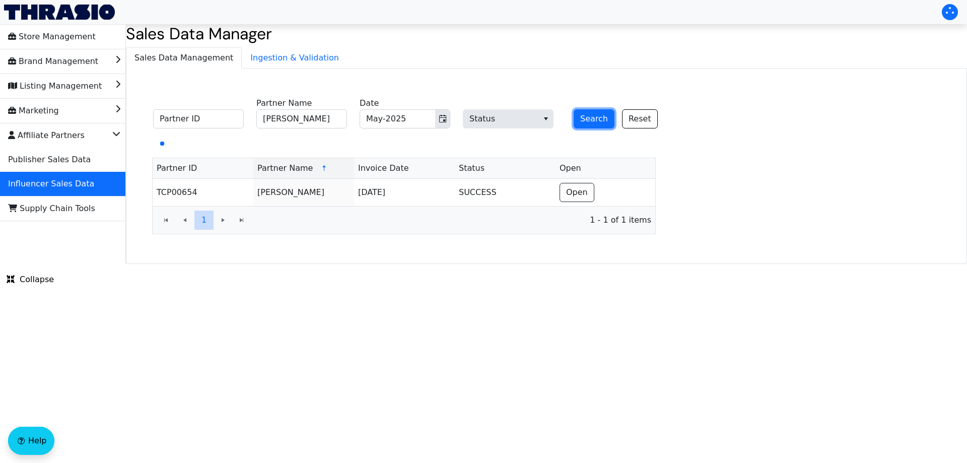
drag, startPoint x: 591, startPoint y: 118, endPoint x: 725, endPoint y: 10, distance: 172.3
click at [592, 117] on button "Search" at bounding box center [594, 118] width 41 height 19
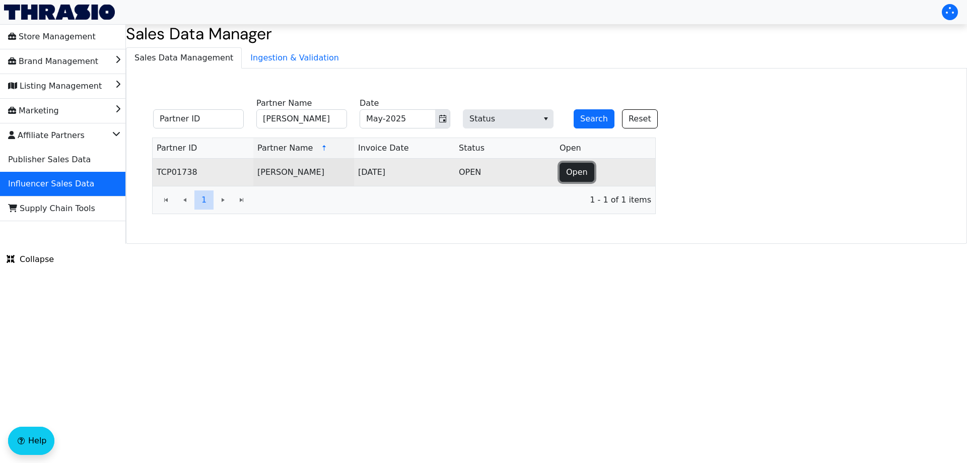
click at [569, 175] on span "Open" at bounding box center [577, 172] width 22 height 12
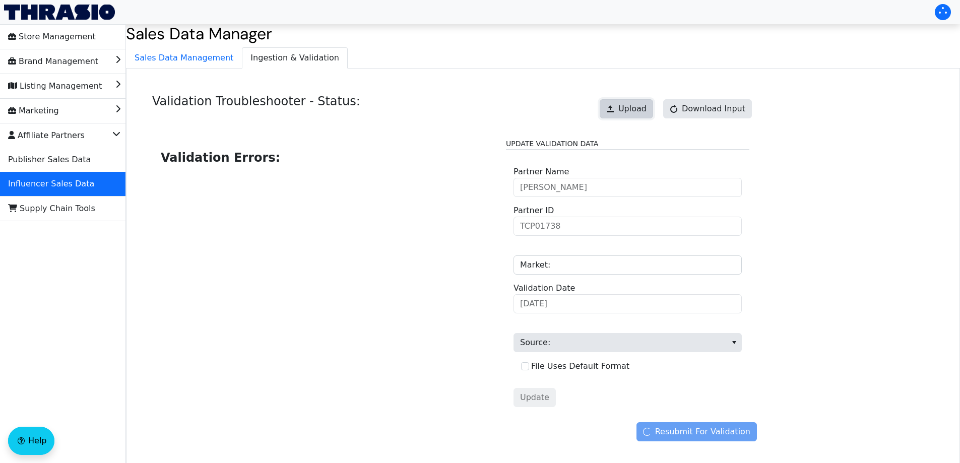
click at [632, 111] on span "Upload" at bounding box center [632, 109] width 28 height 12
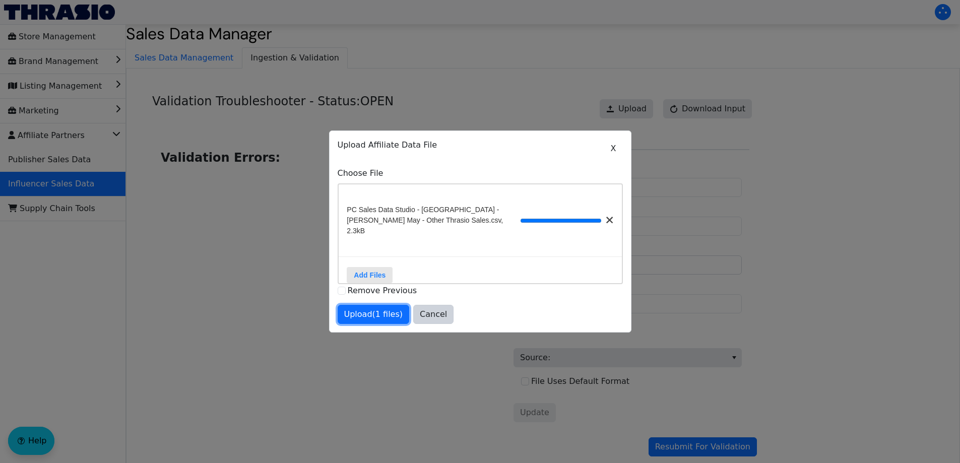
click at [375, 317] on span "Upload (1 files)" at bounding box center [373, 314] width 59 height 12
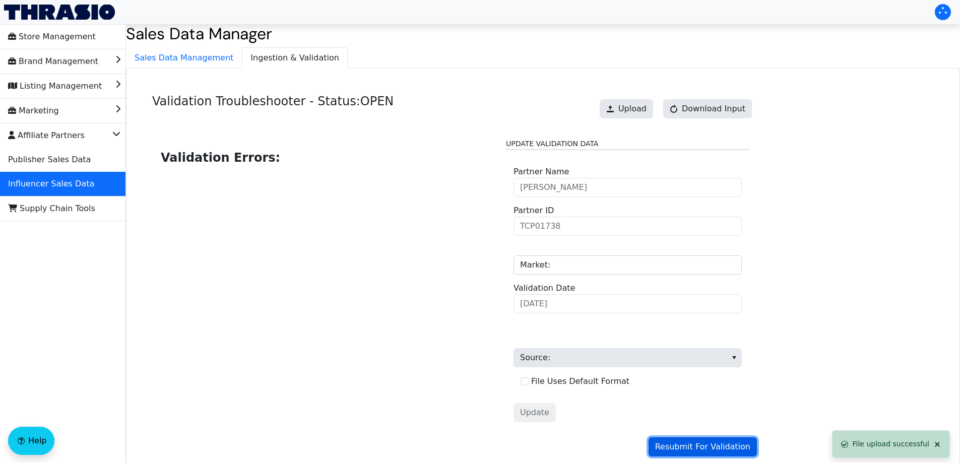
click at [679, 444] on span "Resubmit For Validation" at bounding box center [702, 447] width 95 height 12
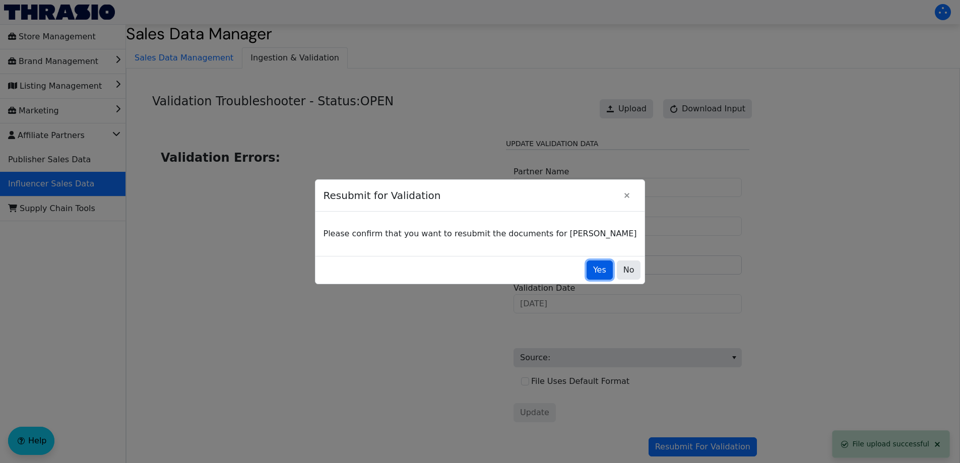
click at [593, 265] on span "Yes" at bounding box center [599, 270] width 13 height 12
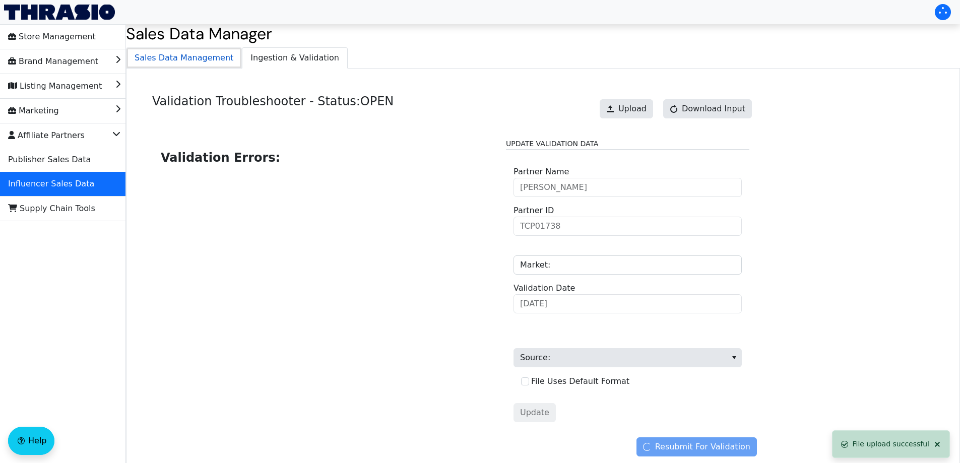
click at [196, 58] on span "Sales Data Management" at bounding box center [183, 58] width 115 height 20
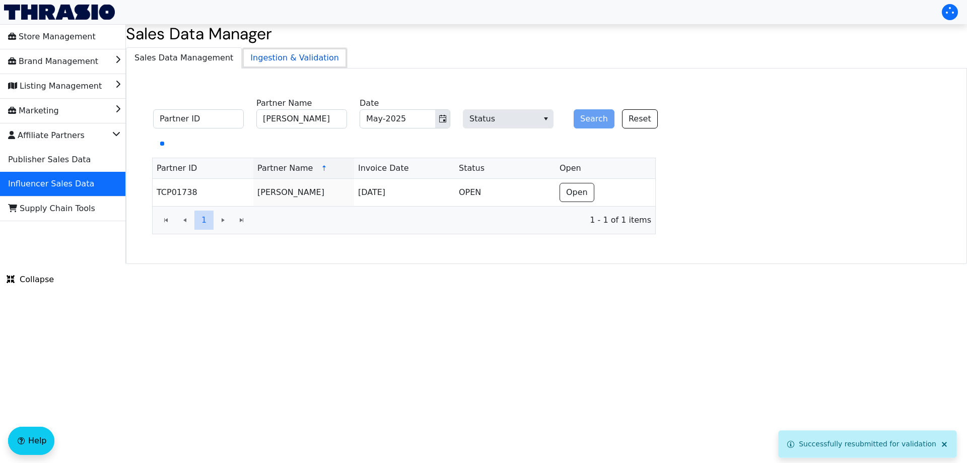
drag, startPoint x: 258, startPoint y: 57, endPoint x: 300, endPoint y: 57, distance: 41.8
click at [259, 57] on span "Ingestion & Validation" at bounding box center [294, 58] width 105 height 20
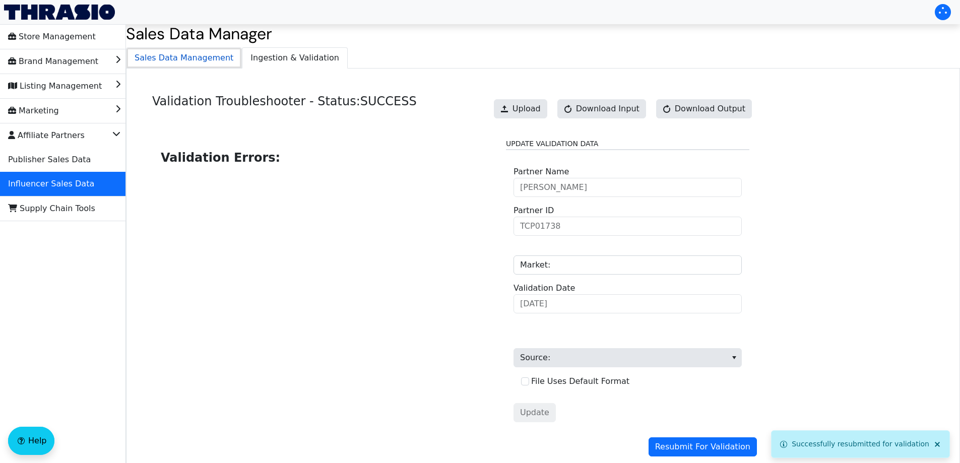
click at [191, 58] on span "Sales Data Management" at bounding box center [183, 58] width 115 height 20
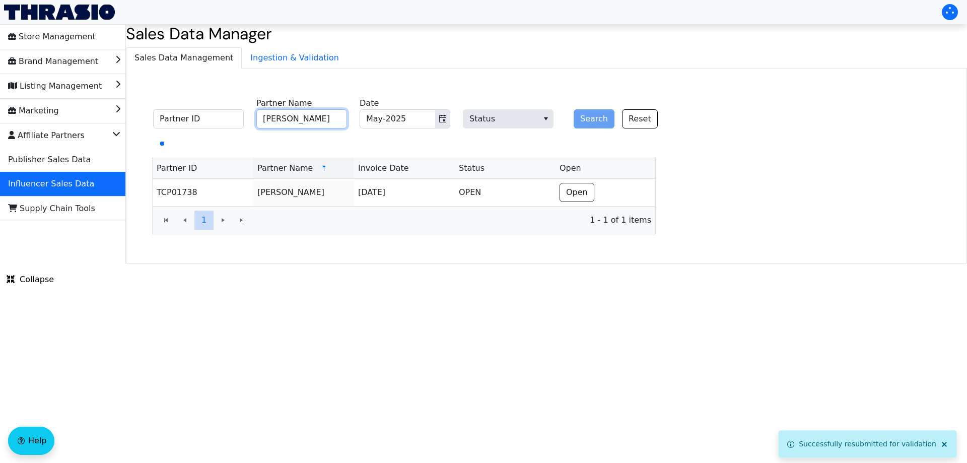
click at [305, 116] on input "[PERSON_NAME]" at bounding box center [301, 118] width 91 height 19
